Goal: Task Accomplishment & Management: Manage account settings

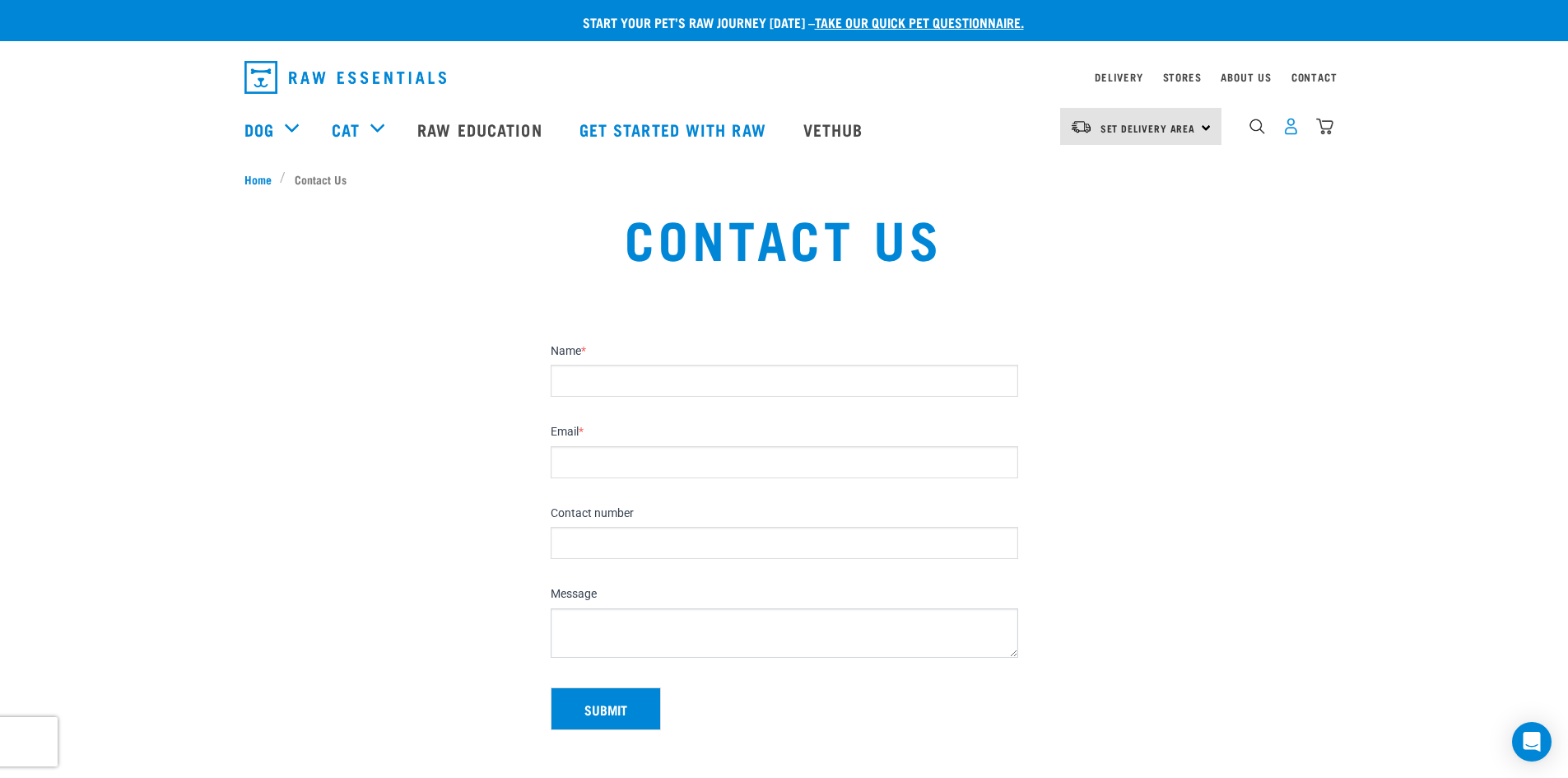
click at [1290, 130] on img "dropdown navigation" at bounding box center [1291, 127] width 17 height 17
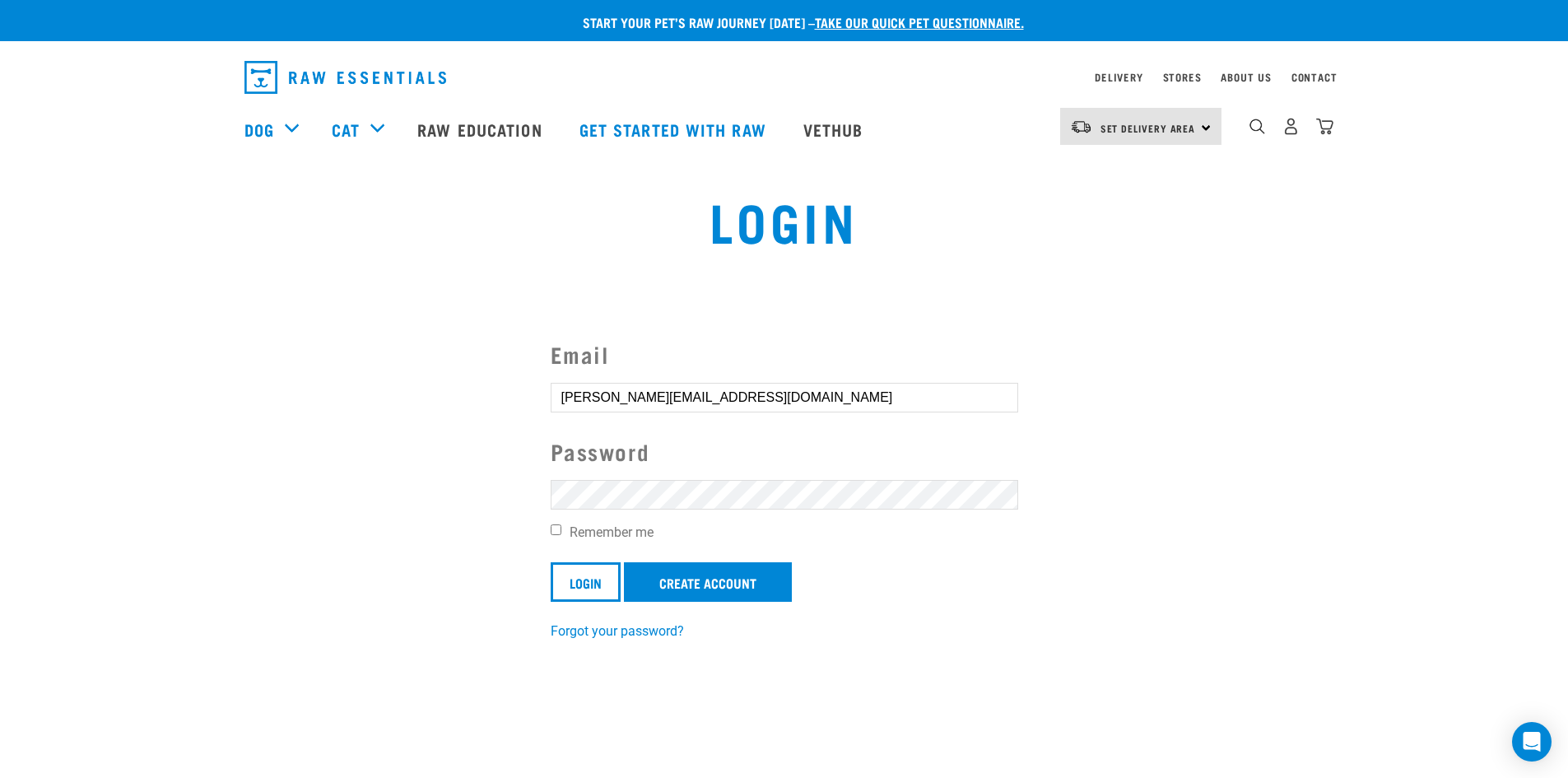
click at [553, 532] on input "Remember me" at bounding box center [556, 530] width 11 height 11
checkbox input "true"
click at [572, 590] on input "Login" at bounding box center [585, 582] width 70 height 40
click at [38, 359] on button "delete" at bounding box center [29, 350] width 16 height 16
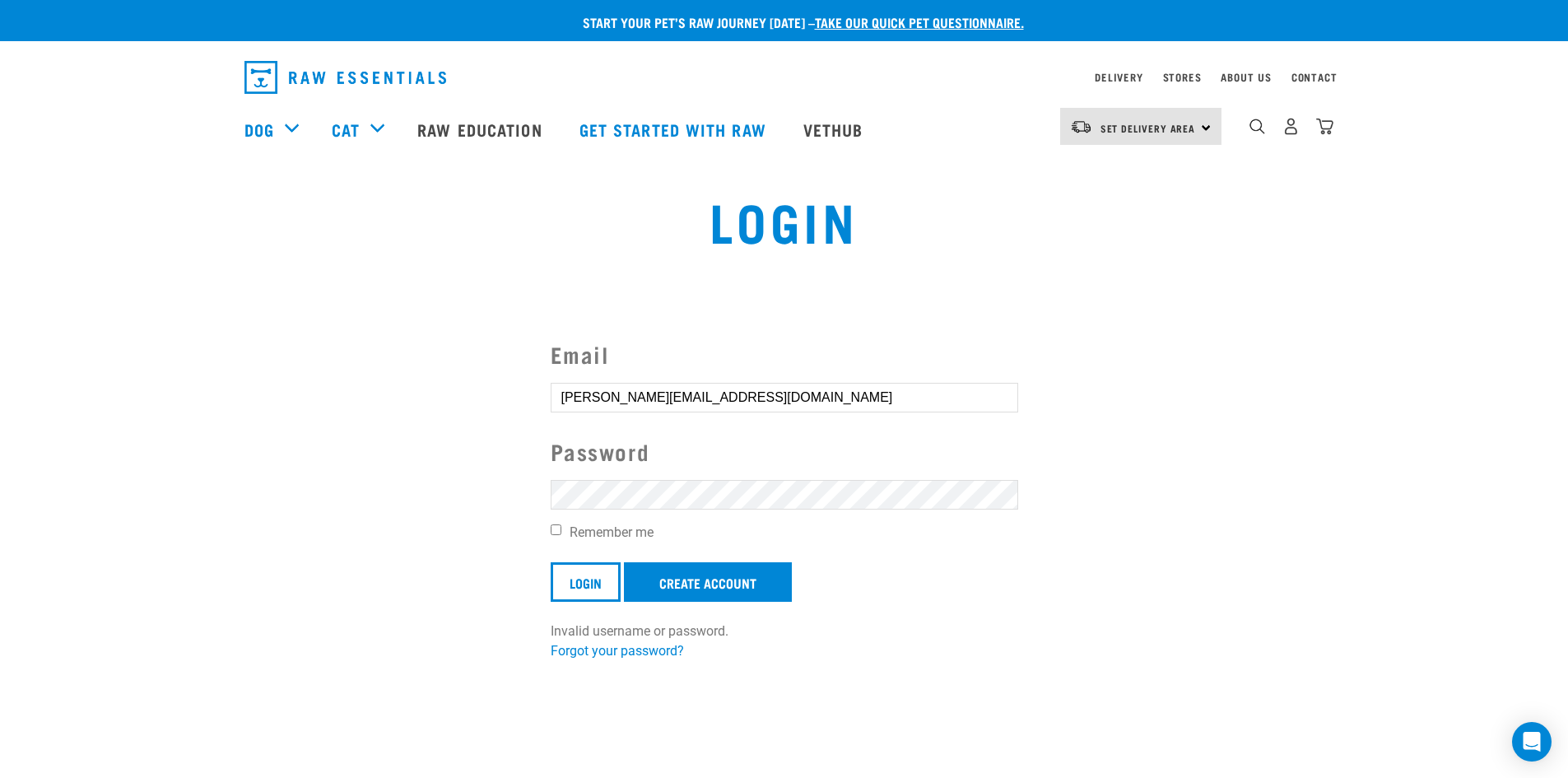
click at [743, 381] on form "Email [PERSON_NAME][EMAIL_ADDRESS][DOMAIN_NAME] Password Remember me Login Crea…" at bounding box center [784, 489] width 468 height 303
click at [551, 562] on input "Login" at bounding box center [585, 582] width 70 height 40
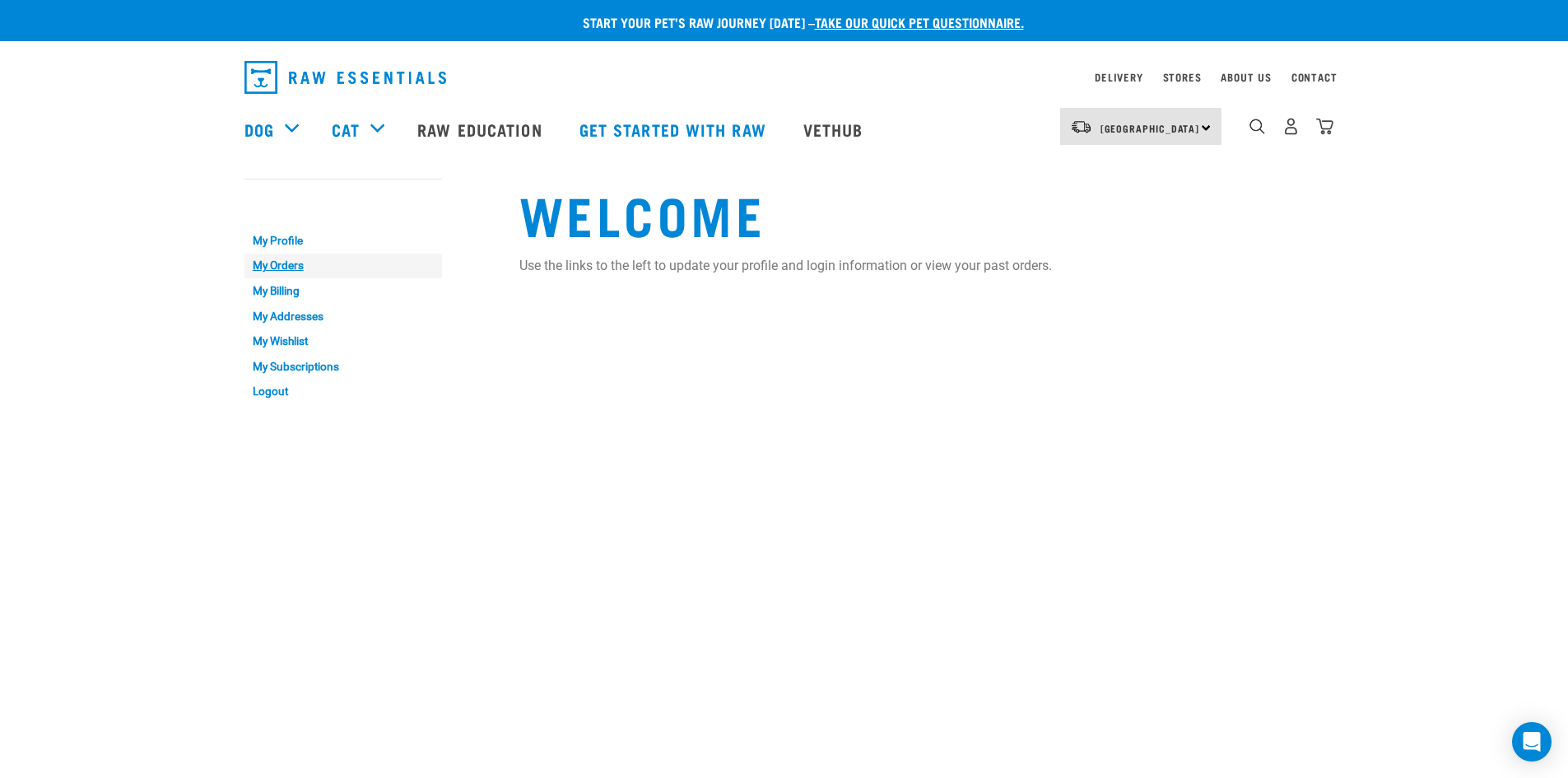
click at [280, 259] on link "My Orders" at bounding box center [343, 266] width 197 height 25
